Goal: Information Seeking & Learning: Find contact information

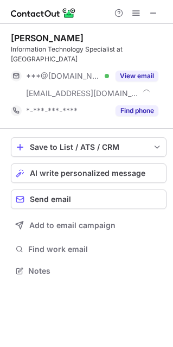
scroll to position [262, 173]
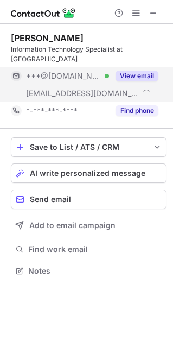
click at [151, 74] on button "View email" at bounding box center [137, 75] width 43 height 11
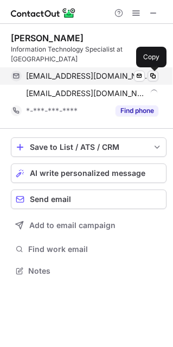
click at [155, 72] on span at bounding box center [153, 76] width 9 height 9
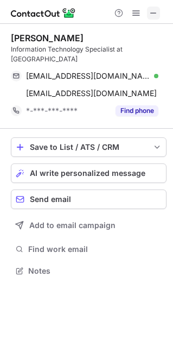
click at [159, 12] on button at bounding box center [153, 13] width 13 height 13
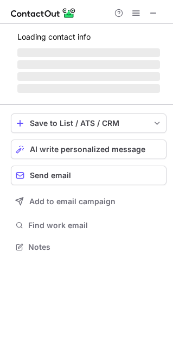
scroll to position [245, 173]
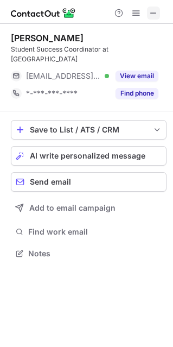
click at [156, 12] on span at bounding box center [153, 13] width 9 height 9
click at [153, 14] on span at bounding box center [153, 13] width 9 height 9
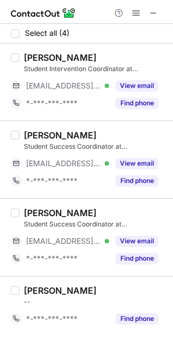
click at [158, 14] on button at bounding box center [153, 13] width 13 height 13
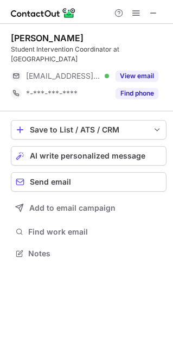
scroll to position [245, 173]
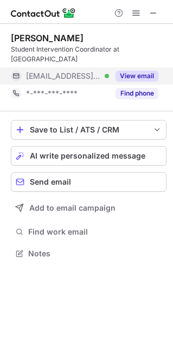
drag, startPoint x: 149, startPoint y: 87, endPoint x: 146, endPoint y: 75, distance: 12.2
click at [146, 75] on button "View email" at bounding box center [137, 75] width 43 height 11
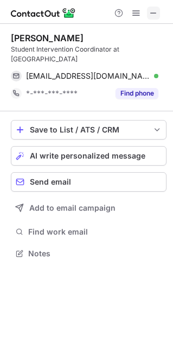
click at [151, 14] on span at bounding box center [153, 13] width 9 height 9
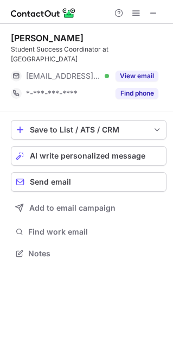
scroll to position [245, 173]
click at [156, 15] on span at bounding box center [153, 13] width 9 height 9
click at [153, 16] on span at bounding box center [153, 13] width 9 height 9
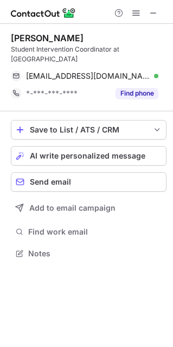
scroll to position [245, 173]
click at [158, 5] on div at bounding box center [86, 12] width 173 height 24
click at [150, 13] on span at bounding box center [153, 13] width 9 height 9
